Goal: Information Seeking & Learning: Learn about a topic

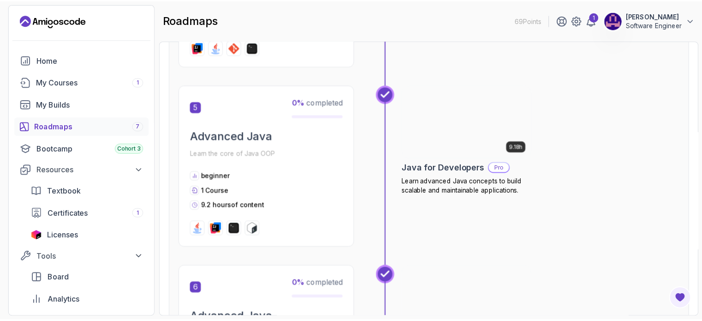
scroll to position [970, 0]
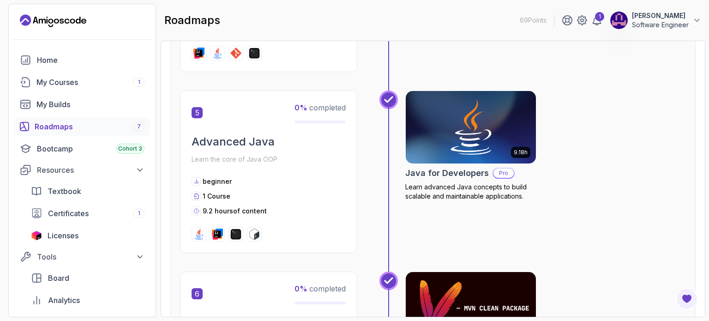
click at [446, 118] on img at bounding box center [471, 127] width 137 height 77
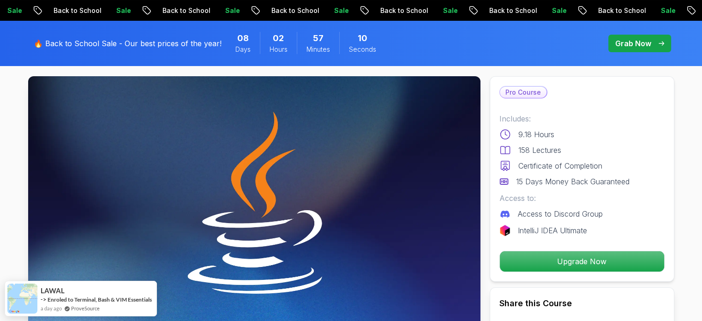
scroll to position [46, 0]
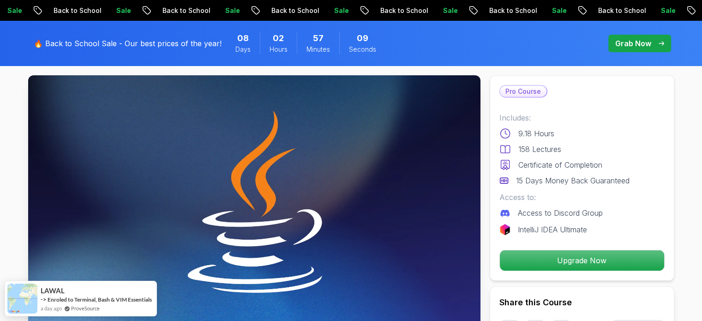
click at [539, 147] on p "158 Lectures" at bounding box center [540, 149] width 43 height 11
click at [564, 168] on p "Certificate of Completion" at bounding box center [561, 164] width 84 height 11
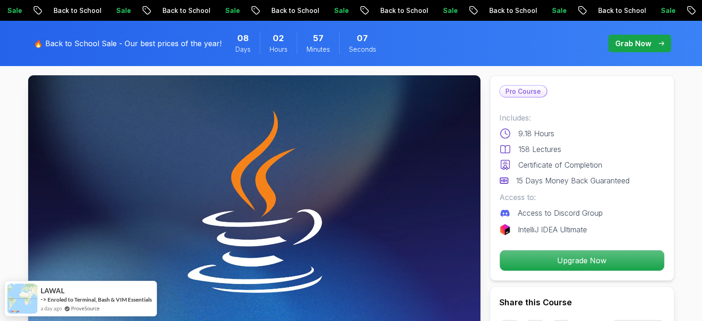
click at [559, 182] on p "15 Days Money Back Guaranteed" at bounding box center [573, 180] width 114 height 11
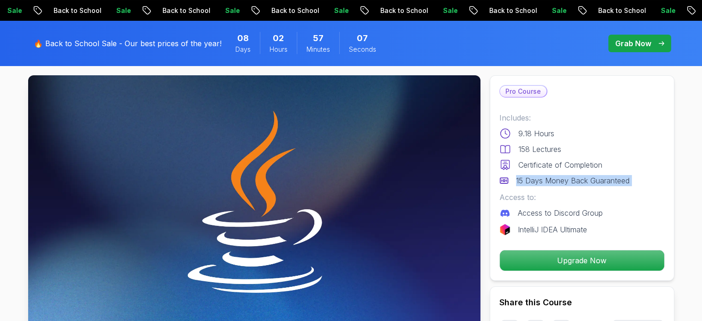
click at [559, 182] on p "15 Days Money Back Guaranteed" at bounding box center [573, 180] width 114 height 11
click at [558, 182] on p "15 Days Money Back Guaranteed" at bounding box center [573, 180] width 114 height 11
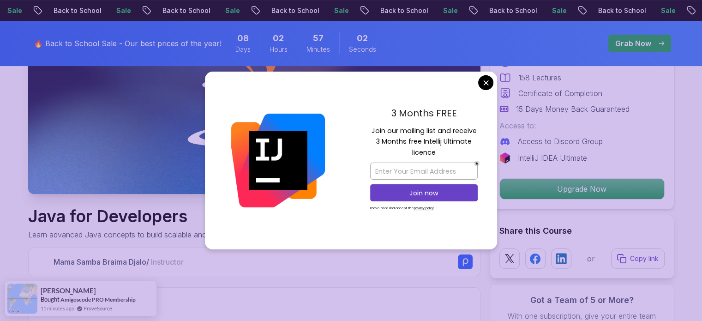
scroll to position [185, 0]
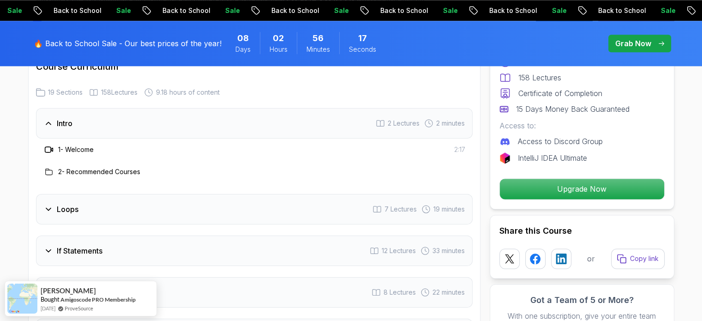
scroll to position [1201, 0]
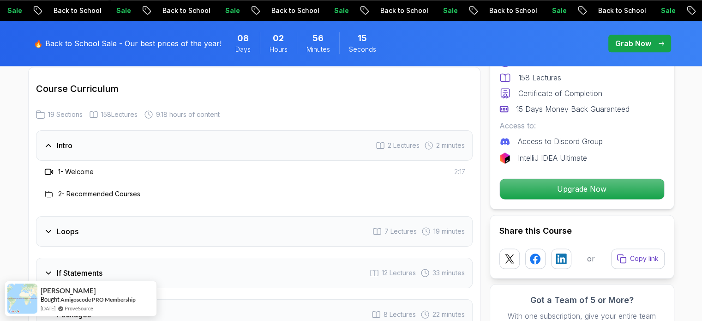
click at [134, 216] on div "Loops 7 Lectures 19 minutes" at bounding box center [254, 231] width 437 height 30
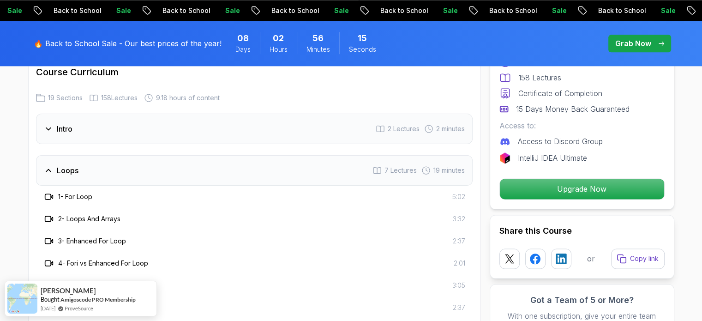
scroll to position [1247, 0]
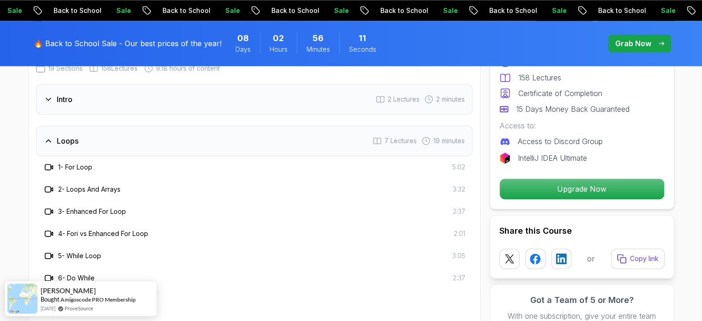
click at [157, 131] on div "Loops 7 Lectures 19 minutes" at bounding box center [254, 141] width 437 height 30
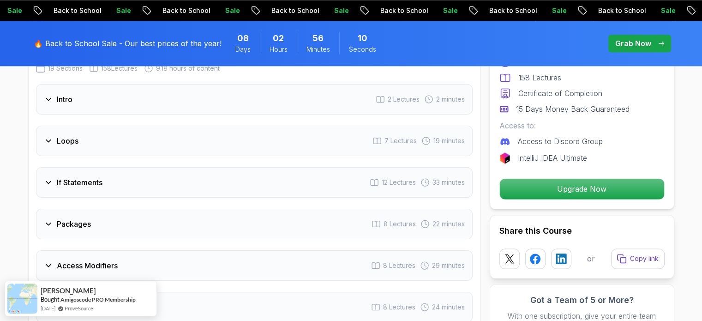
click at [138, 167] on div "If Statements 12 Lectures 33 minutes" at bounding box center [254, 182] width 437 height 30
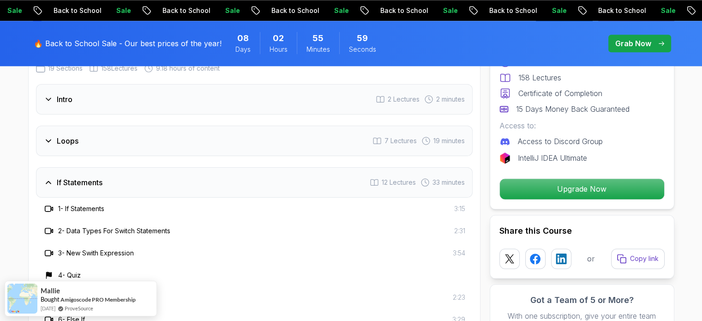
click at [152, 167] on div "If Statements 12 Lectures 33 minutes" at bounding box center [254, 182] width 437 height 30
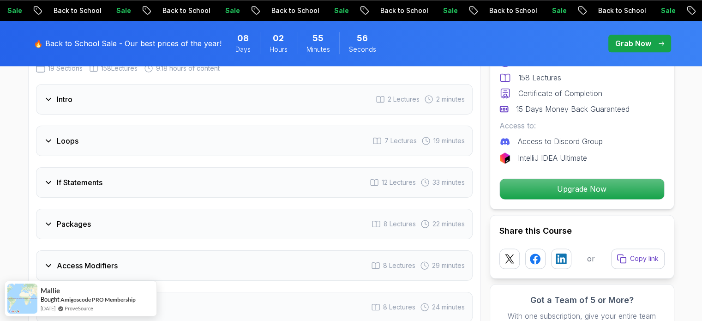
click at [121, 209] on div "Packages 8 Lectures 22 minutes" at bounding box center [254, 224] width 437 height 30
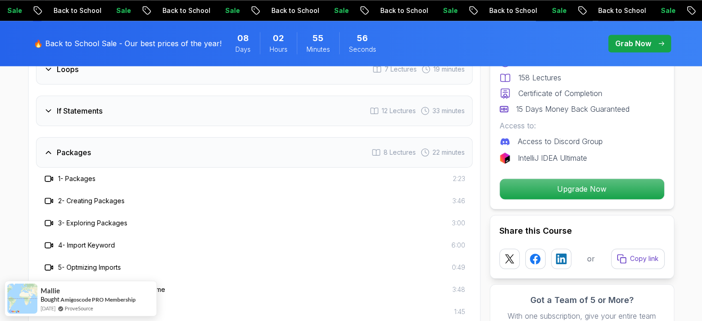
scroll to position [1339, 0]
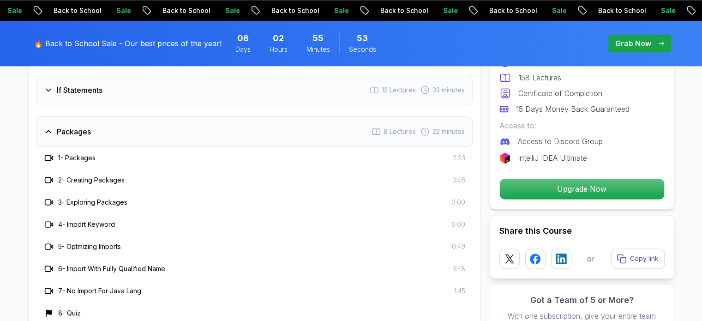
click at [144, 117] on div "Packages 8 Lectures 22 minutes" at bounding box center [254, 131] width 437 height 30
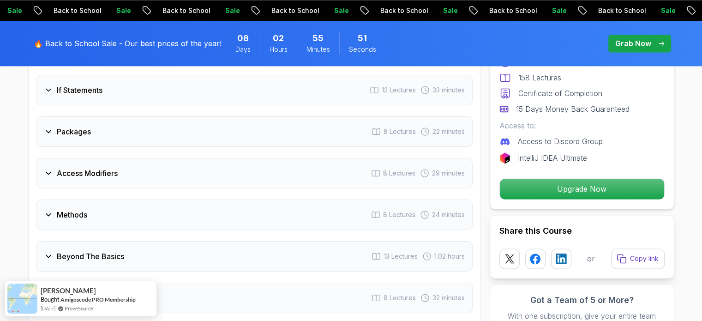
click at [129, 158] on div "Access Modifiers 8 Lectures 29 minutes" at bounding box center [254, 173] width 437 height 30
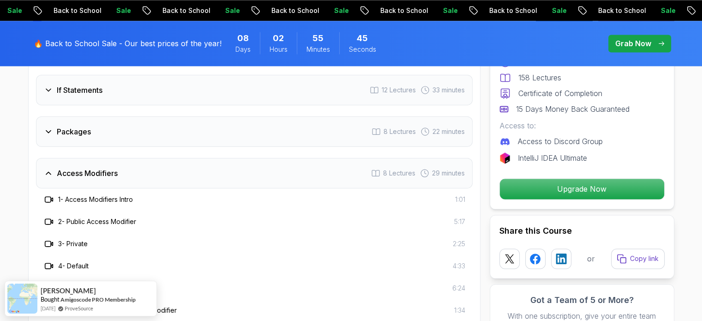
click at [132, 158] on div "Access Modifiers 8 Lectures 29 minutes" at bounding box center [254, 173] width 437 height 30
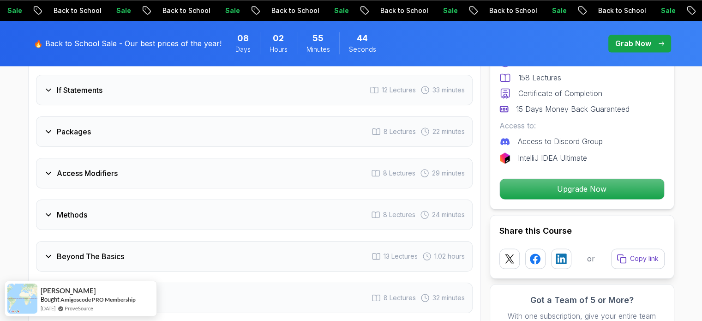
click at [119, 199] on div "Methods 8 Lectures 24 minutes" at bounding box center [254, 214] width 437 height 30
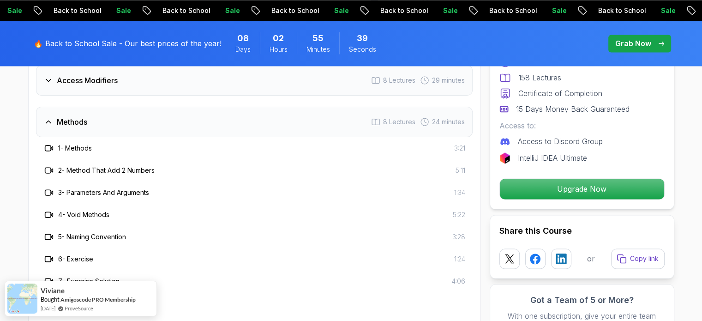
scroll to position [1432, 0]
click at [145, 114] on div "Methods 8 Lectures 24 minutes" at bounding box center [254, 122] width 437 height 30
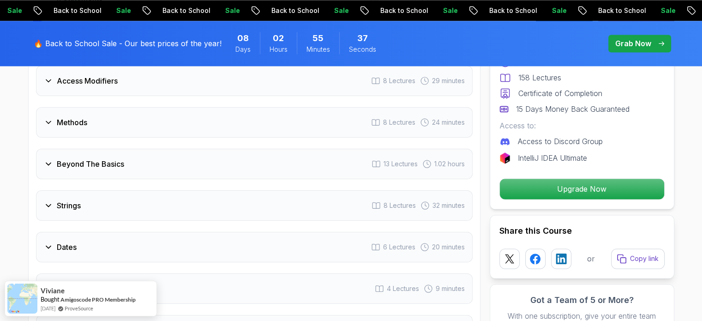
click at [138, 153] on div "Beyond The Basics 13 Lectures 1.02 hours" at bounding box center [254, 164] width 437 height 30
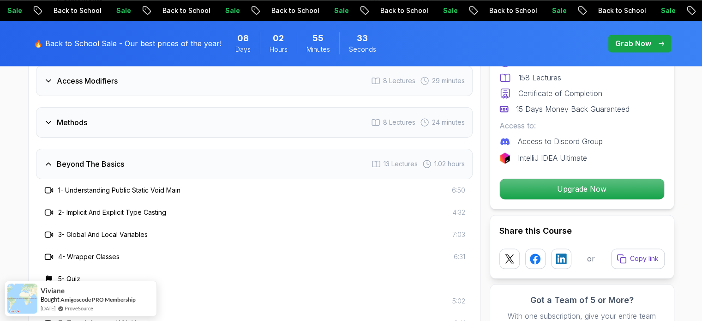
click at [183, 162] on div "Beyond The Basics 13 Lectures 1.02 hours" at bounding box center [254, 164] width 437 height 30
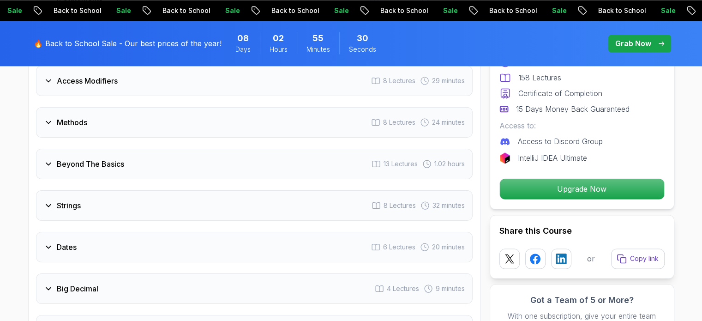
click at [182, 190] on div "Strings 8 Lectures 32 minutes" at bounding box center [254, 205] width 437 height 30
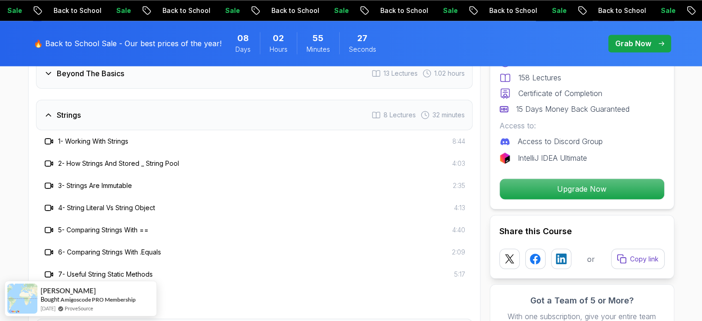
scroll to position [1524, 0]
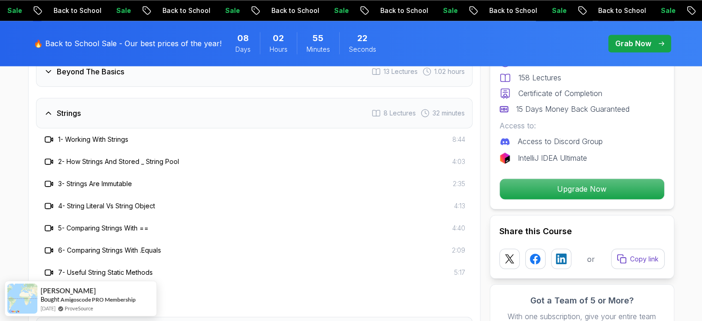
click at [187, 103] on div "Strings 8 Lectures 32 minutes" at bounding box center [254, 113] width 437 height 30
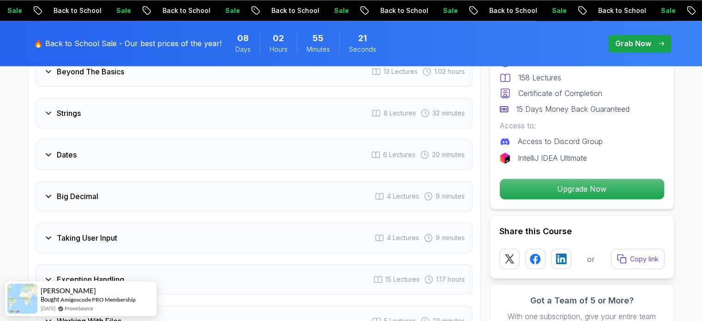
click at [175, 139] on div "Dates 6 Lectures 20 minutes" at bounding box center [254, 154] width 437 height 30
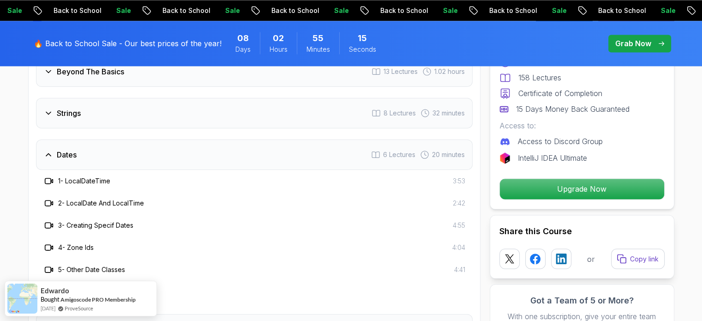
click at [175, 139] on div "Dates 6 Lectures 20 minutes" at bounding box center [254, 154] width 437 height 30
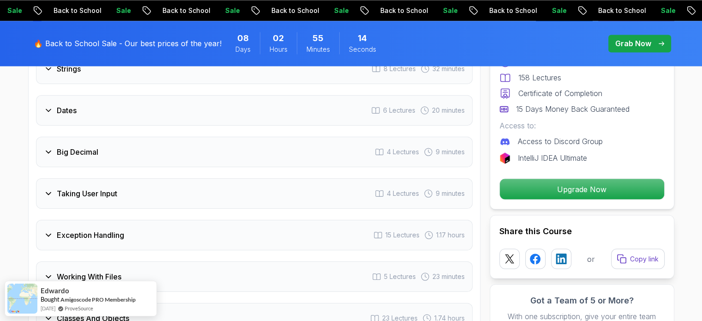
scroll to position [1570, 0]
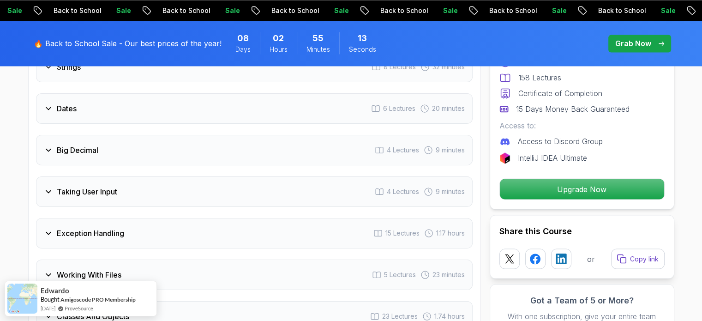
click at [176, 138] on div "Big Decimal 4 Lectures 9 minutes" at bounding box center [254, 150] width 437 height 30
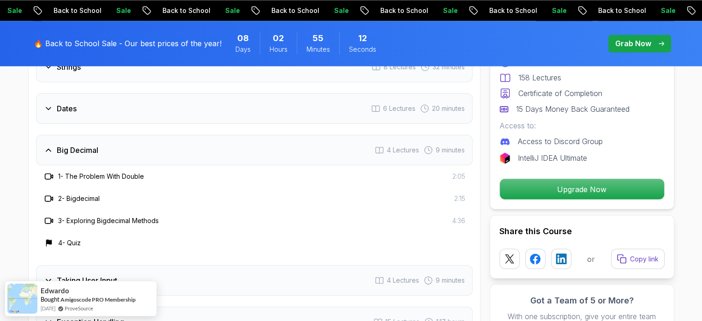
click at [176, 138] on div "Big Decimal 4 Lectures 9 minutes" at bounding box center [254, 150] width 437 height 30
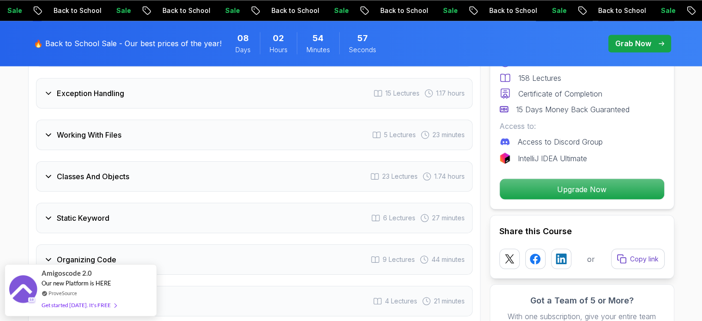
scroll to position [1709, 0]
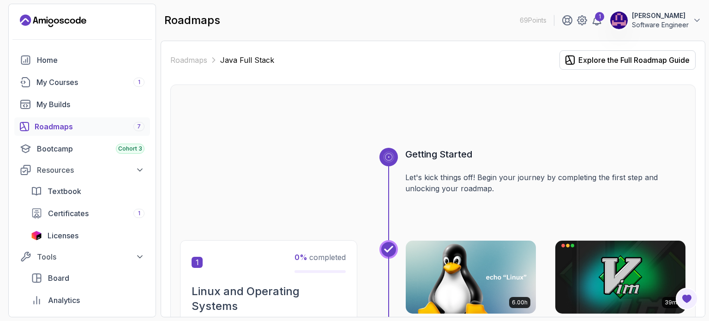
click at [83, 124] on div "Roadmaps 7" at bounding box center [90, 126] width 110 height 11
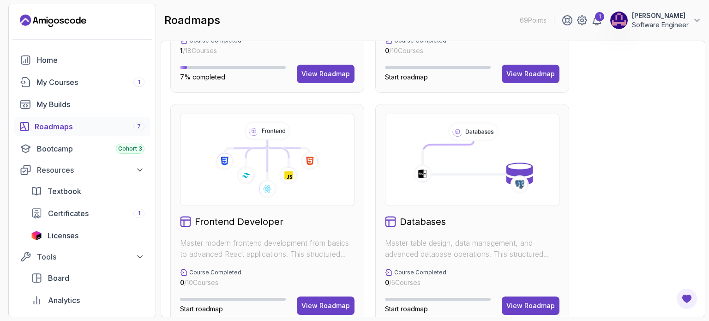
scroll to position [462, 0]
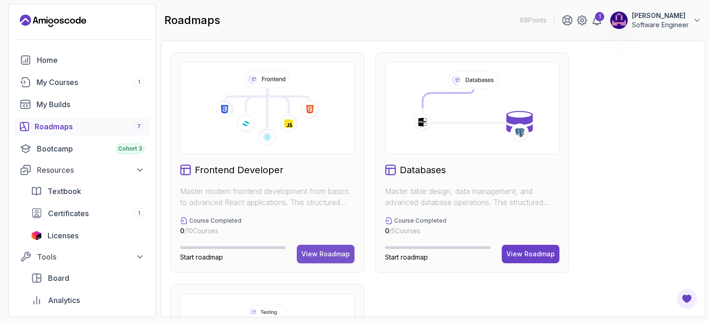
click at [329, 256] on div "View Roadmap" at bounding box center [326, 253] width 48 height 9
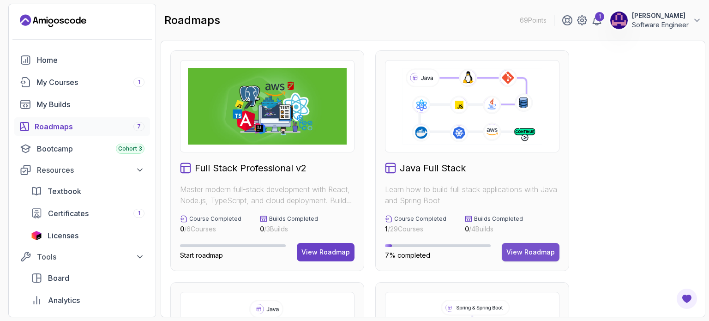
click at [532, 249] on div "View Roadmap" at bounding box center [531, 252] width 48 height 9
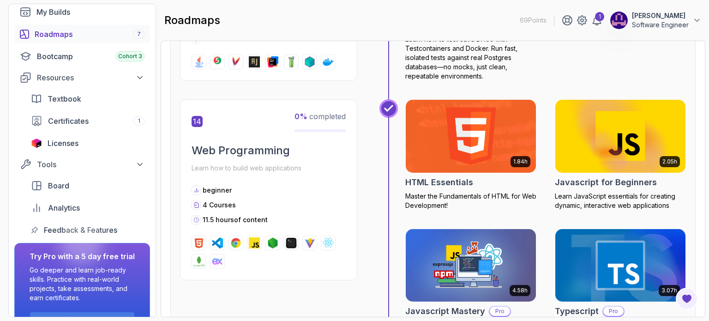
scroll to position [3094, 0]
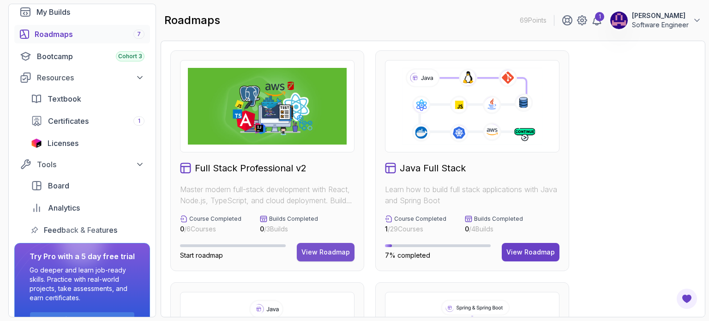
click at [337, 249] on div "View Roadmap" at bounding box center [326, 252] width 48 height 9
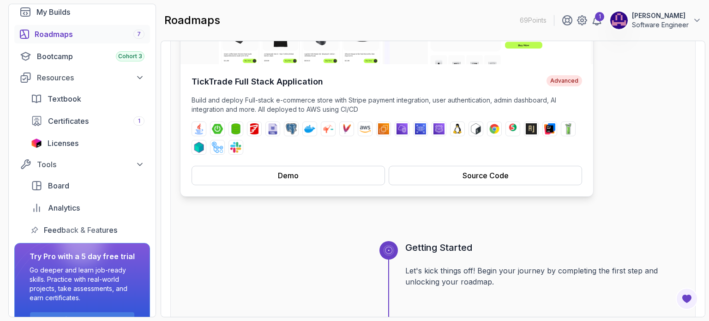
scroll to position [185, 0]
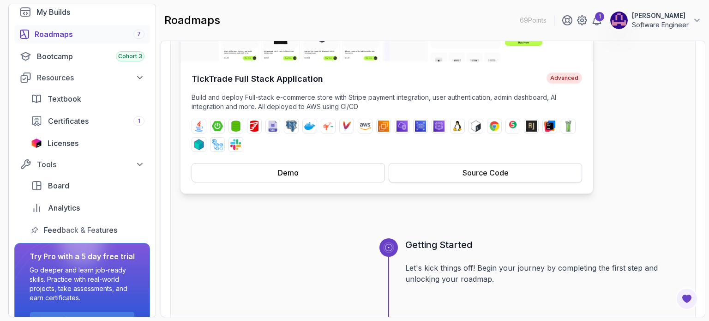
click at [446, 174] on button "Source Code" at bounding box center [485, 172] width 193 height 19
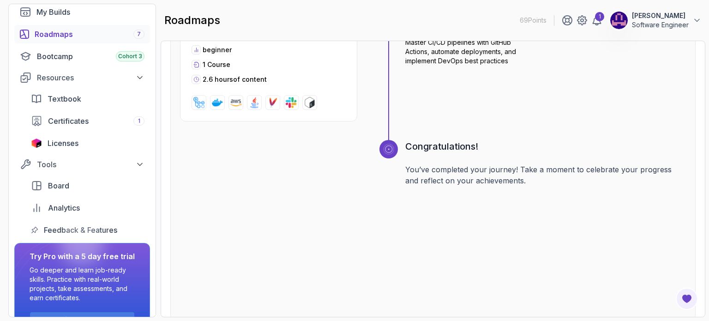
scroll to position [1653, 0]
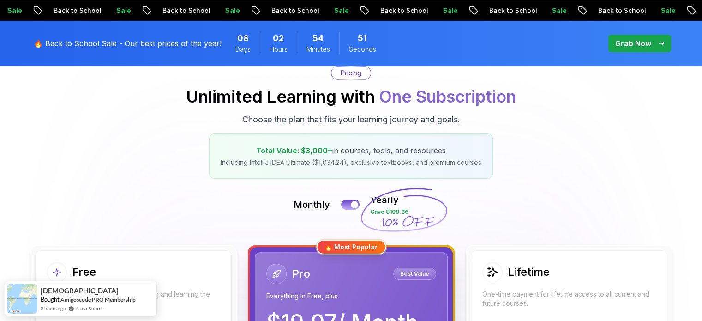
click at [635, 49] on span "pre-order" at bounding box center [640, 44] width 63 height 18
click at [641, 45] on p "Grab Now" at bounding box center [634, 43] width 36 height 11
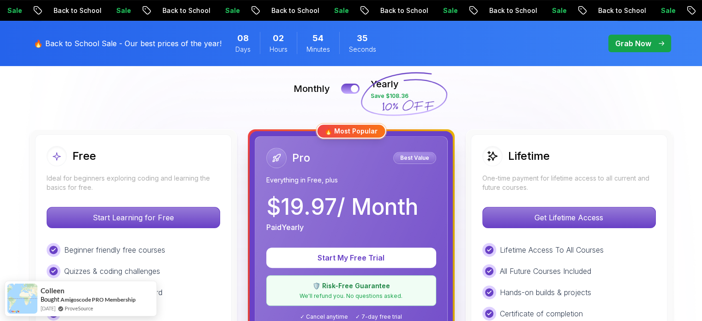
scroll to position [231, 0]
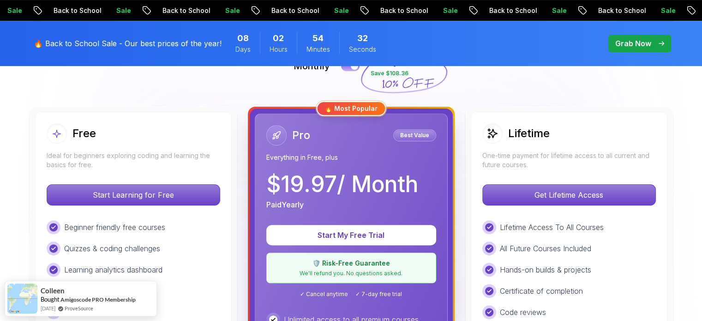
click at [366, 107] on div "🔥 Most Popular" at bounding box center [351, 108] width 70 height 15
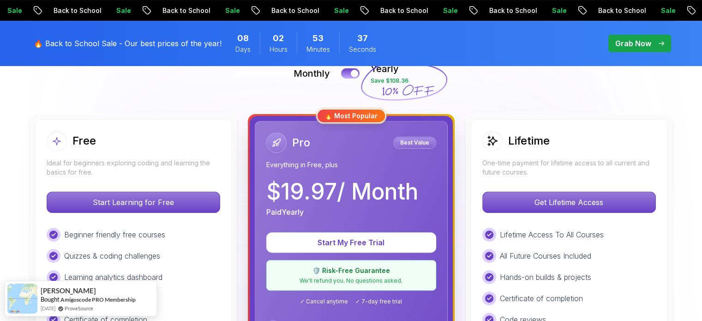
scroll to position [185, 0]
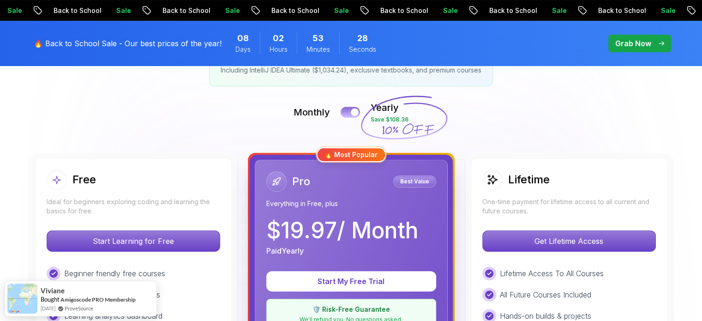
click at [351, 110] on div at bounding box center [355, 113] width 8 height 8
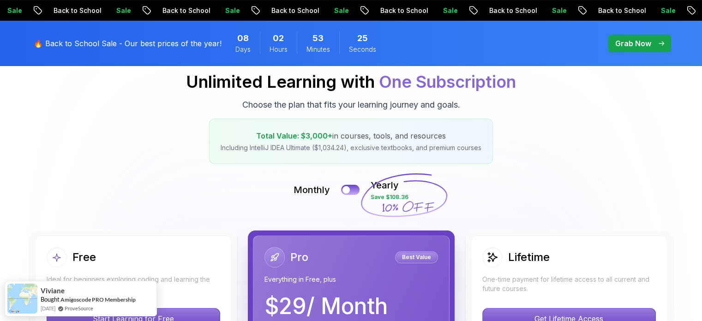
scroll to position [92, 0]
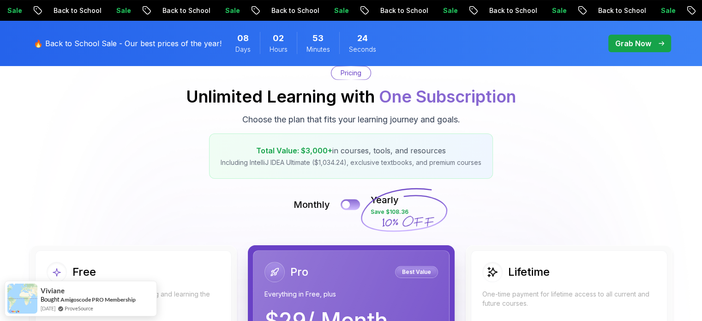
click at [347, 205] on div at bounding box center [346, 205] width 8 height 8
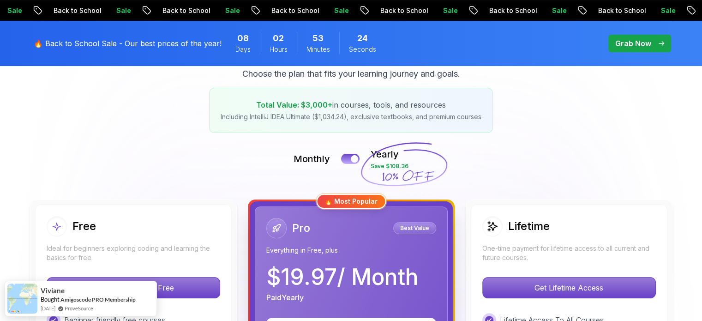
scroll to position [139, 0]
click at [351, 157] on button at bounding box center [350, 158] width 19 height 11
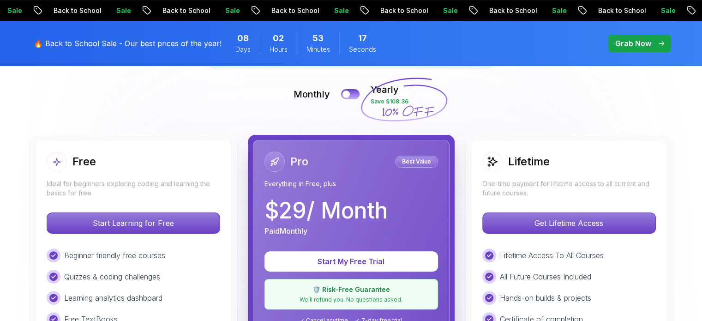
scroll to position [185, 0]
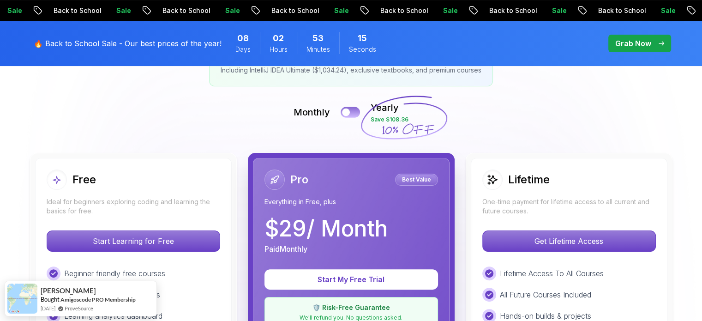
click at [349, 114] on div at bounding box center [346, 113] width 8 height 8
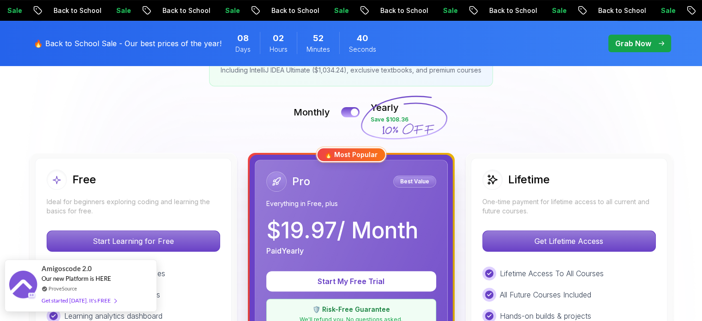
click at [92, 285] on div "ProveSource" at bounding box center [79, 288] width 75 height 8
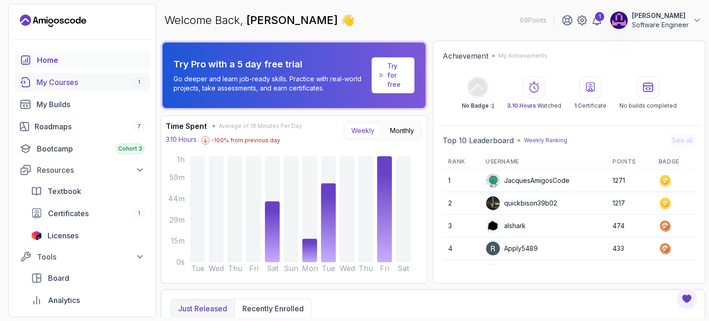
click at [95, 82] on div "My Courses 1" at bounding box center [90, 82] width 108 height 11
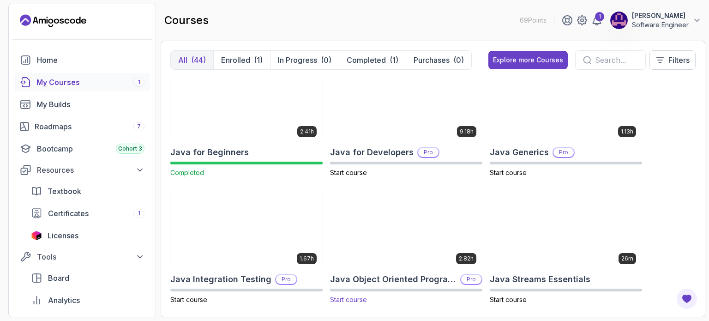
scroll to position [785, 0]
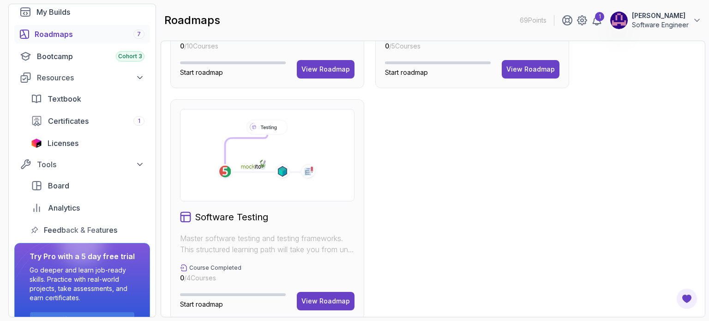
scroll to position [658, 0]
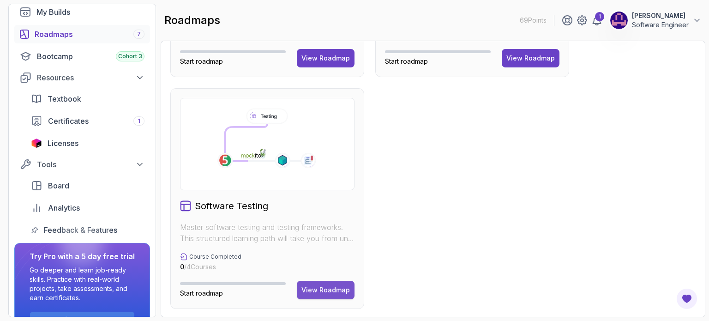
click at [328, 285] on div "View Roadmap" at bounding box center [326, 289] width 48 height 9
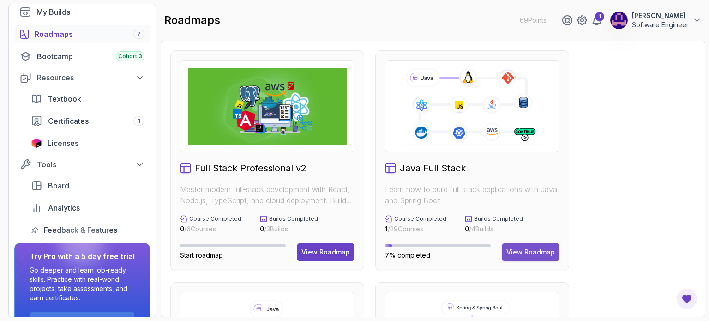
click at [547, 249] on div "View Roadmap" at bounding box center [531, 252] width 48 height 9
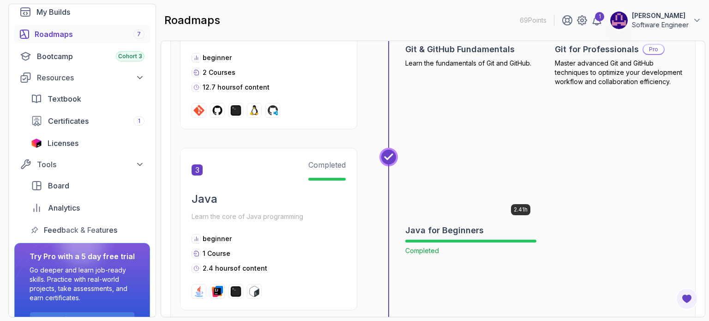
scroll to position [554, 0]
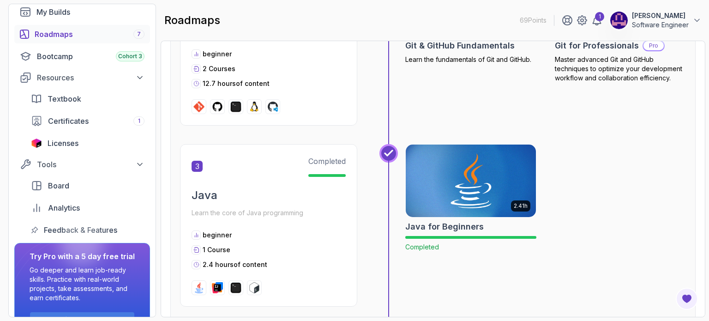
click at [514, 190] on img at bounding box center [471, 181] width 137 height 77
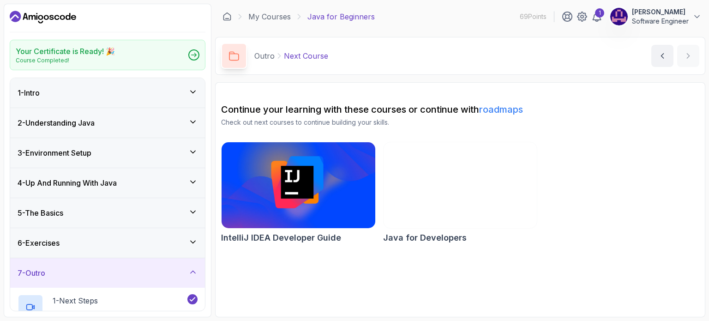
scroll to position [92, 0]
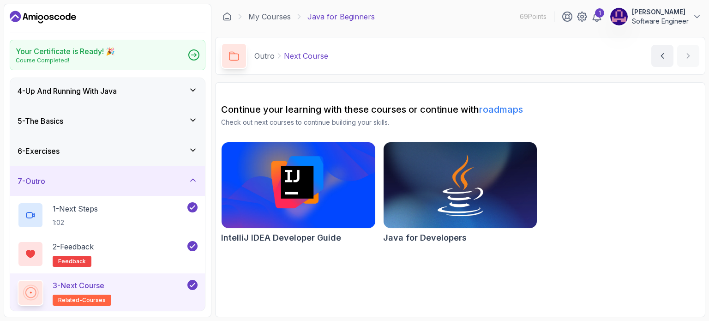
click at [194, 172] on div "7 - Outro" at bounding box center [107, 181] width 195 height 30
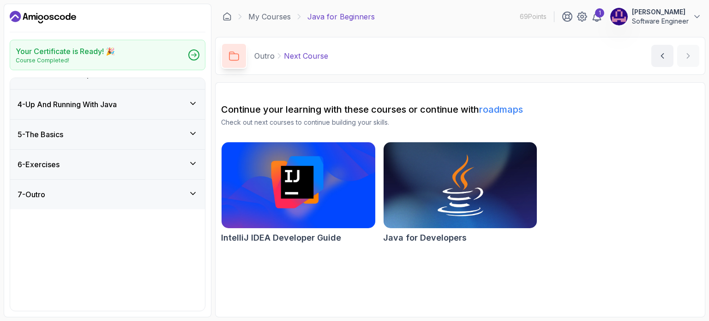
scroll to position [0, 0]
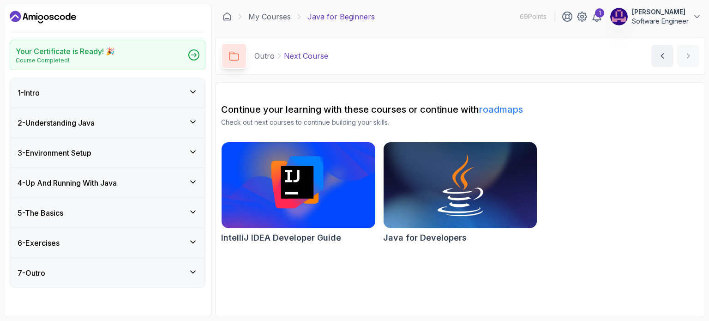
click at [191, 237] on icon at bounding box center [192, 241] width 9 height 9
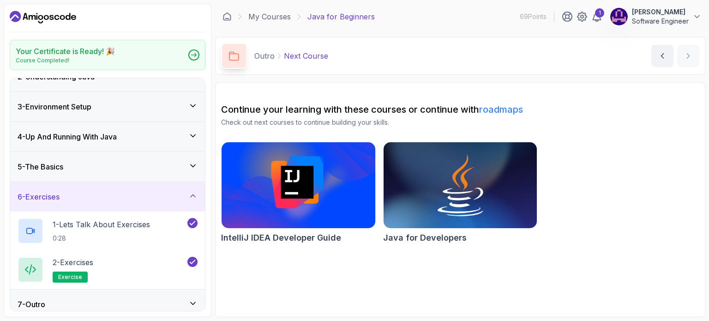
scroll to position [53, 0]
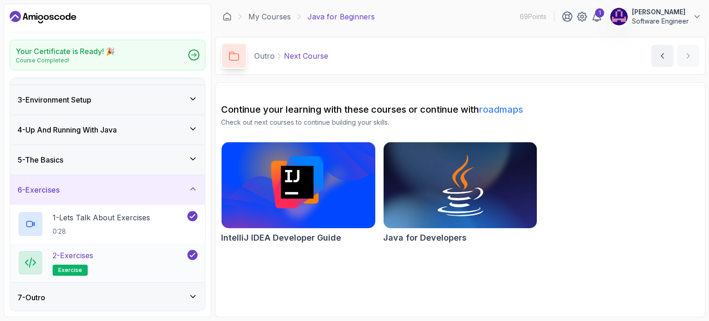
click at [147, 254] on div "2 - Exercises exercise" at bounding box center [102, 263] width 168 height 26
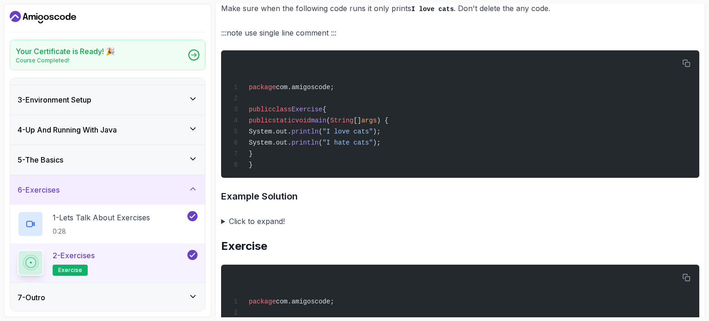
scroll to position [462, 0]
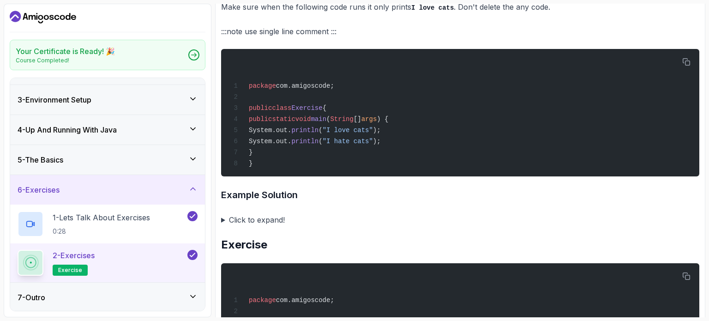
drag, startPoint x: 260, startPoint y: 211, endPoint x: 258, endPoint y: 220, distance: 9.3
click at [258, 220] on summary "Click to expand!" at bounding box center [460, 219] width 478 height 13
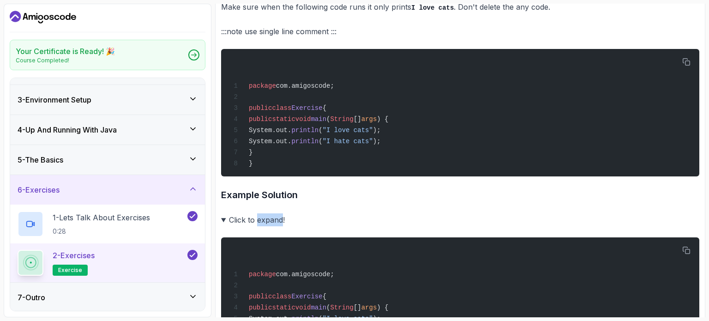
click at [257, 220] on summary "Click to expand!" at bounding box center [460, 219] width 478 height 13
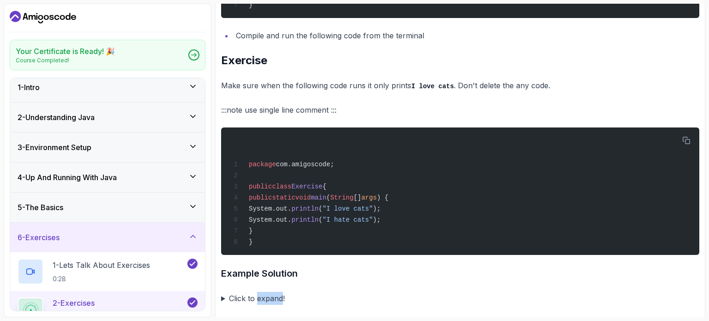
scroll to position [0, 0]
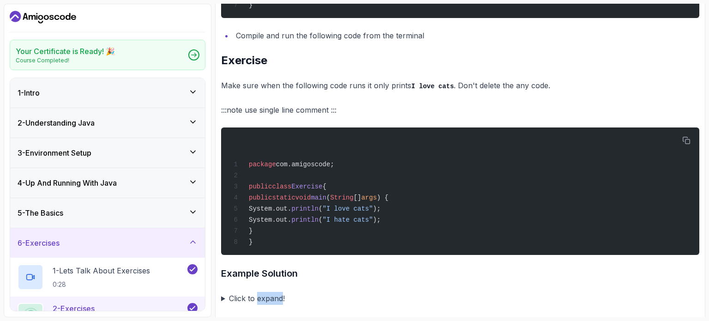
click at [179, 179] on div "4 - Up And Running With Java" at bounding box center [108, 182] width 180 height 11
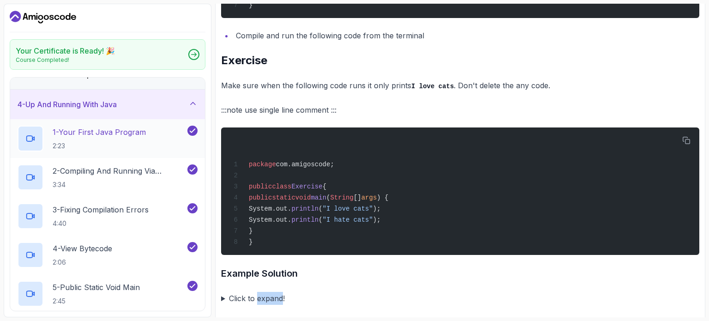
scroll to position [92, 0]
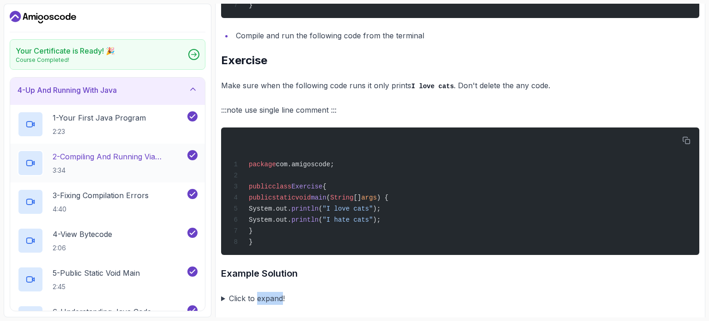
click at [144, 164] on h2 "2 - Compiling And Running Via Terminal 3:34" at bounding box center [119, 163] width 133 height 24
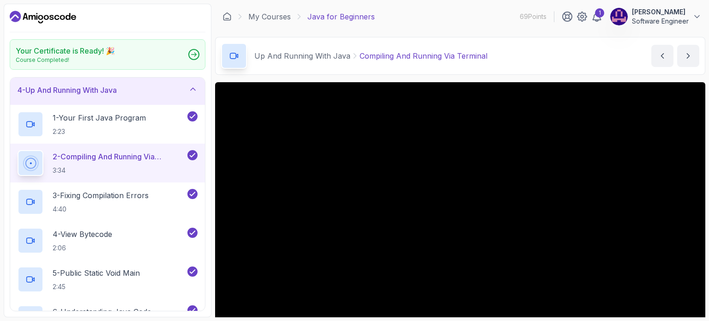
click at [331, 67] on div "Up And Running With Java Compiling And Running Via Terminal" at bounding box center [354, 56] width 266 height 26
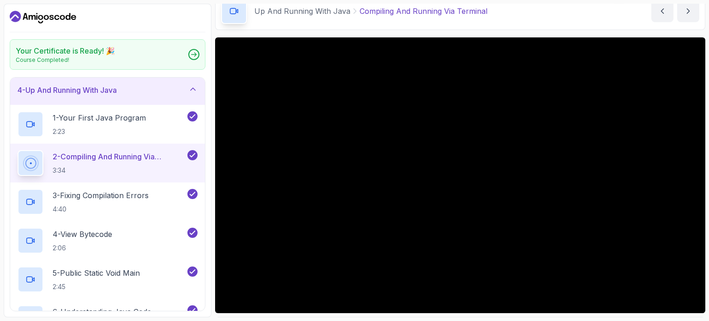
scroll to position [46, 0]
